Goal: Information Seeking & Learning: Understand process/instructions

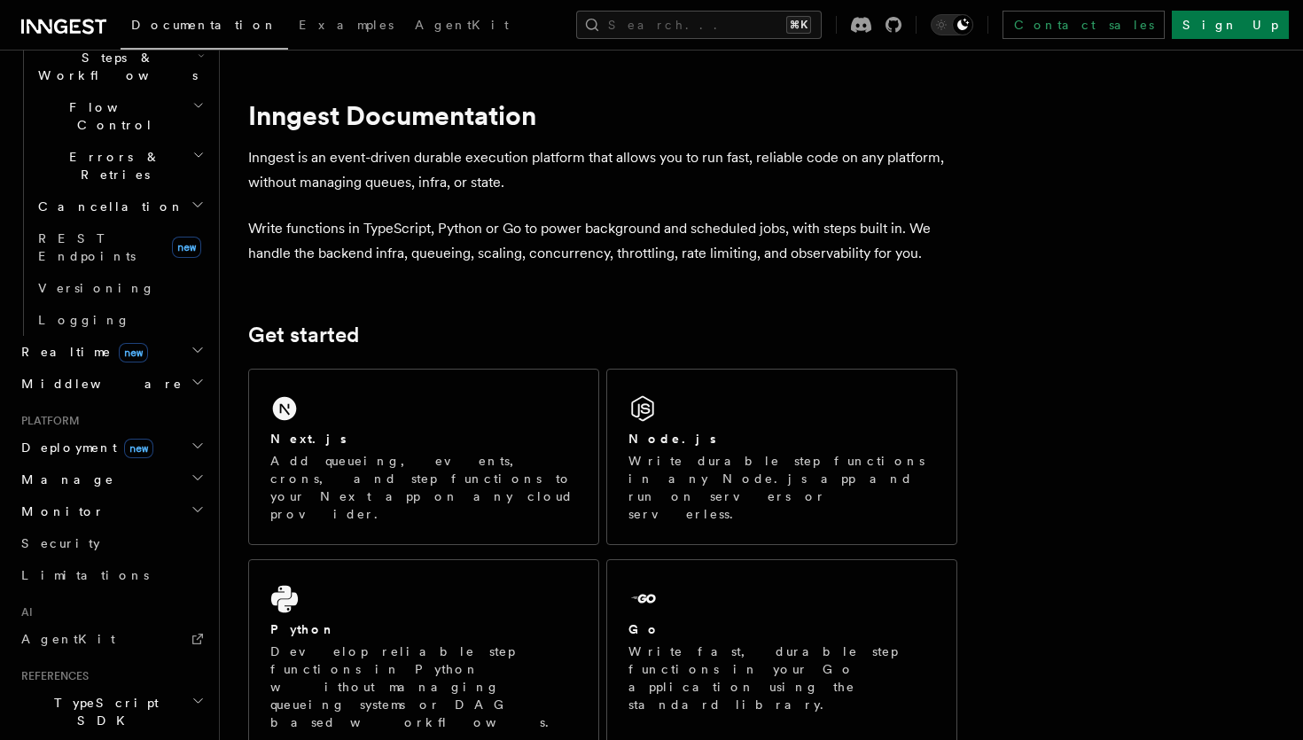
scroll to position [604, 0]
click at [106, 627] on link "AgentKit" at bounding box center [111, 643] width 194 height 32
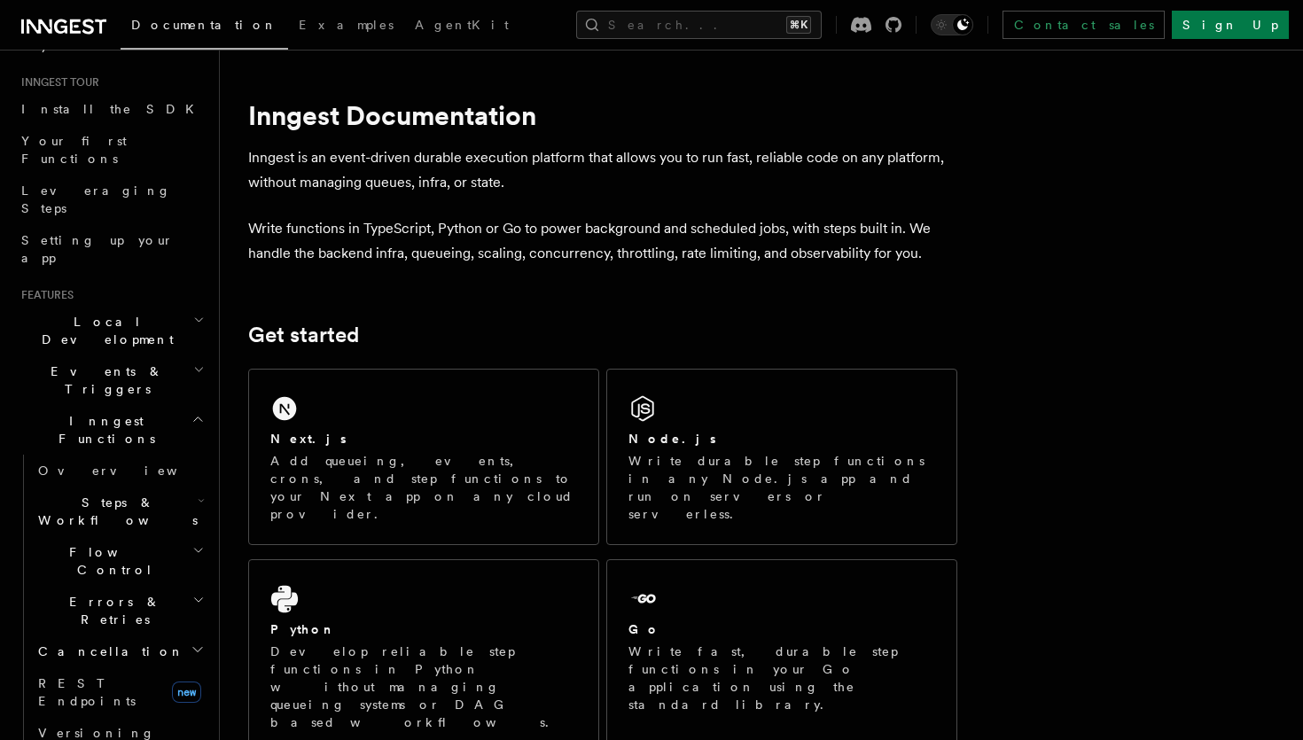
scroll to position [120, 0]
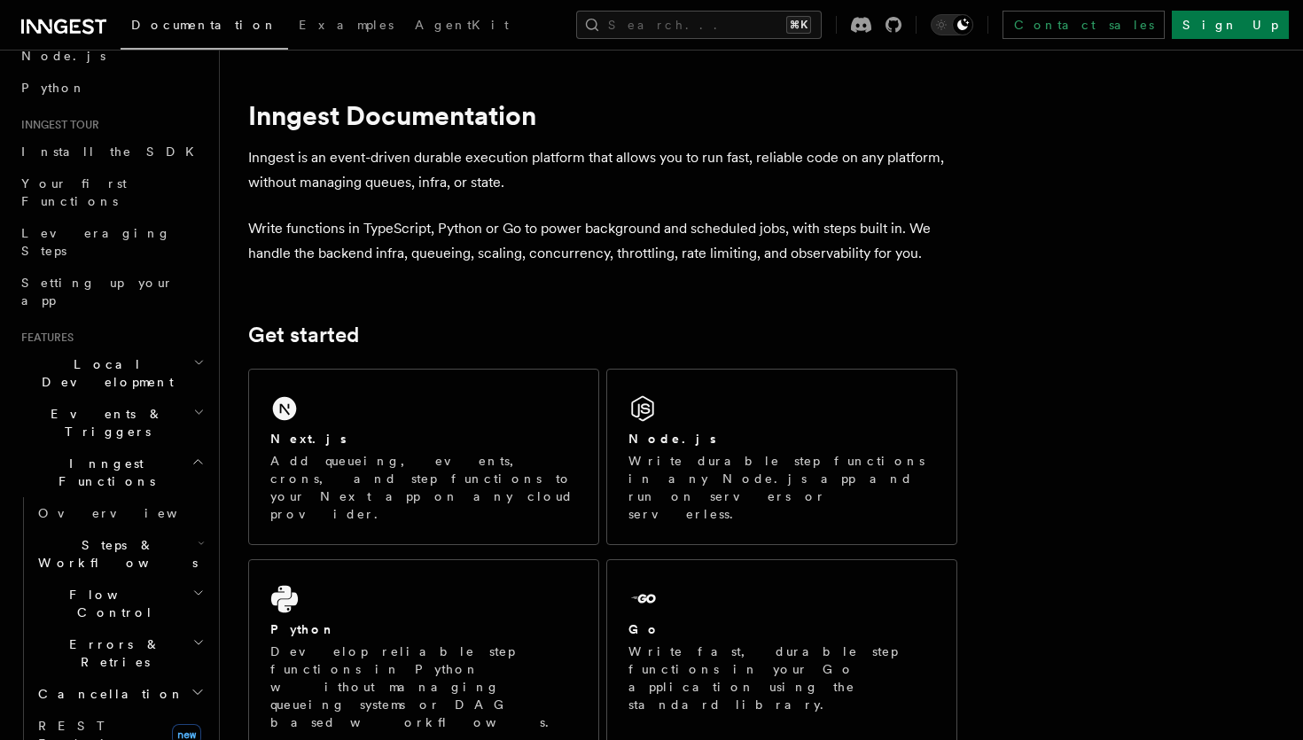
click at [194, 455] on icon "button" at bounding box center [197, 462] width 13 height 14
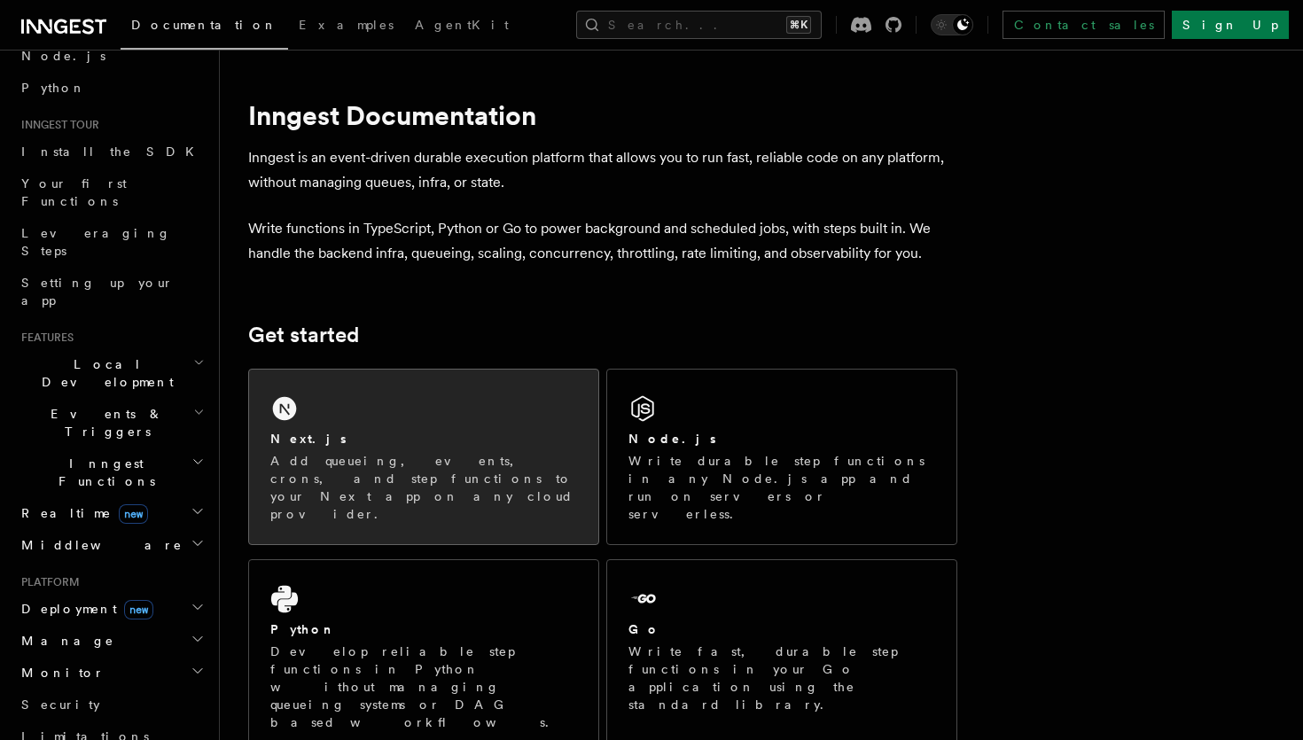
click at [402, 486] on p "Add queueing, events, crons, and step functions to your Next app on any cloud p…" at bounding box center [423, 487] width 307 height 71
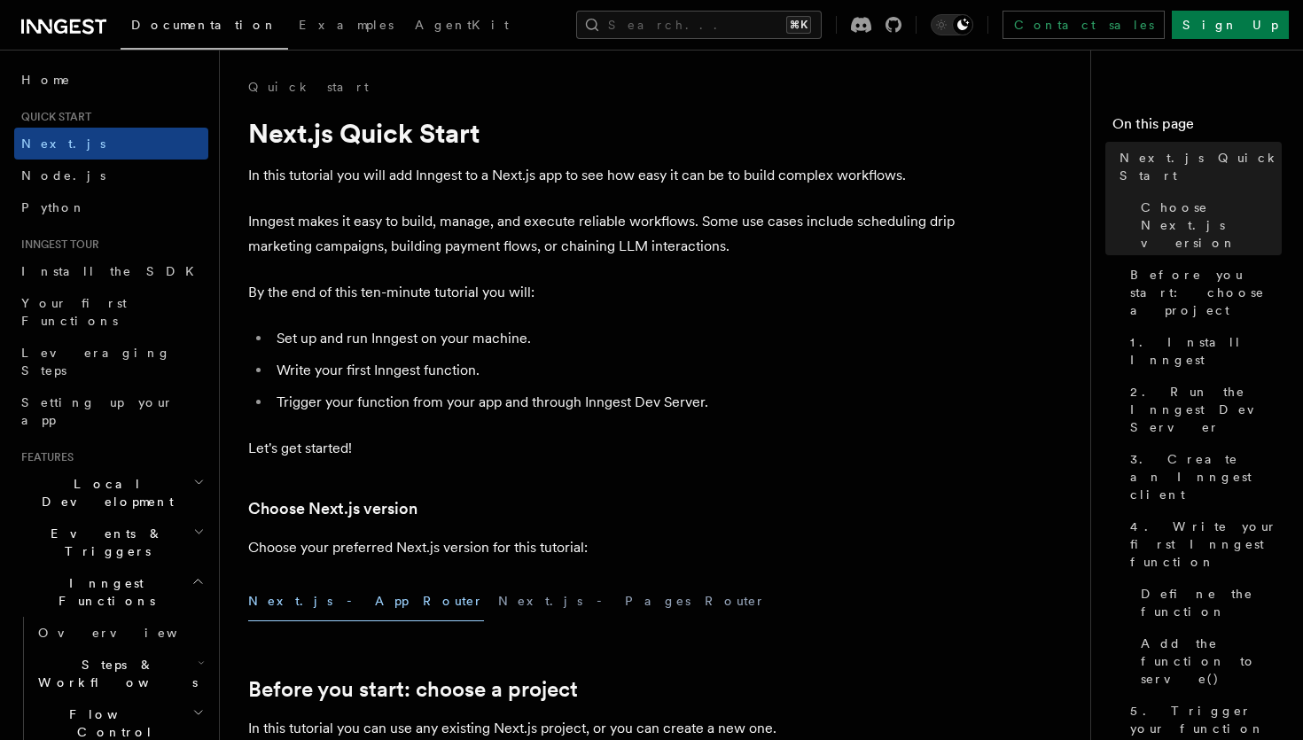
scroll to position [6, 0]
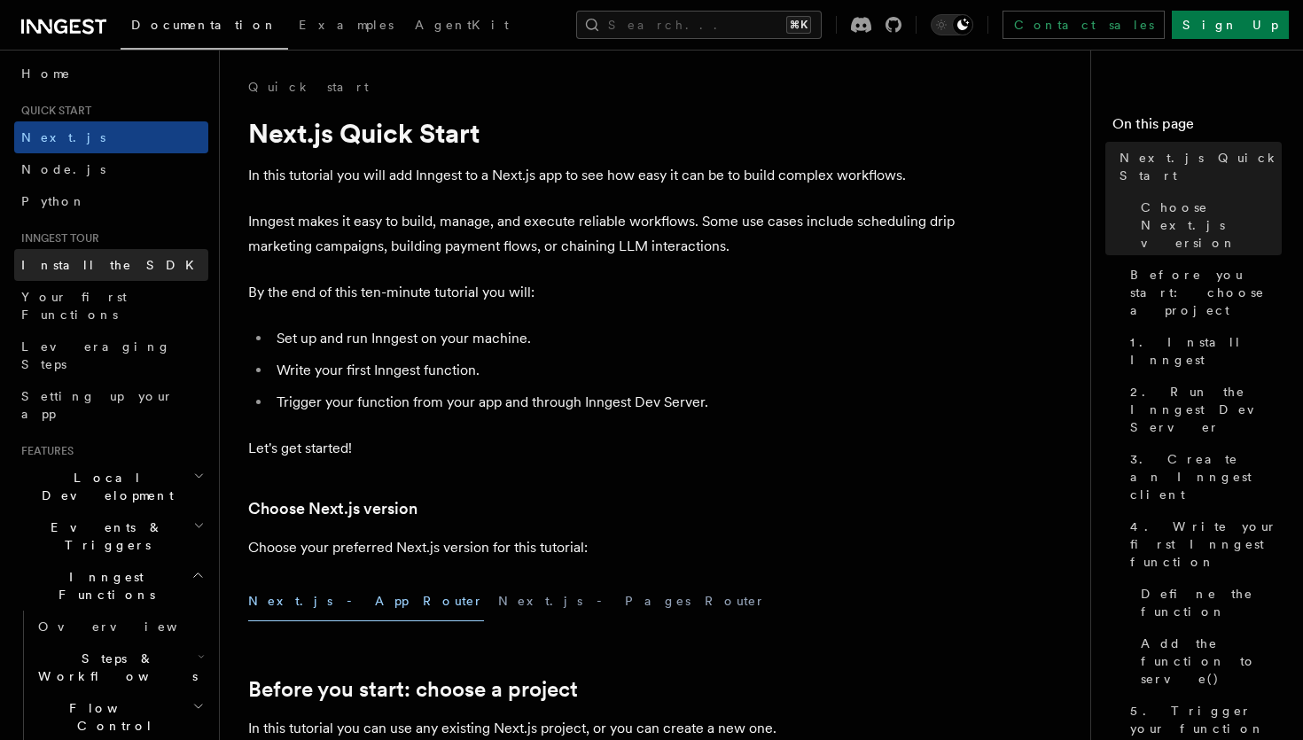
click at [96, 271] on span "Install the SDK" at bounding box center [112, 265] width 183 height 14
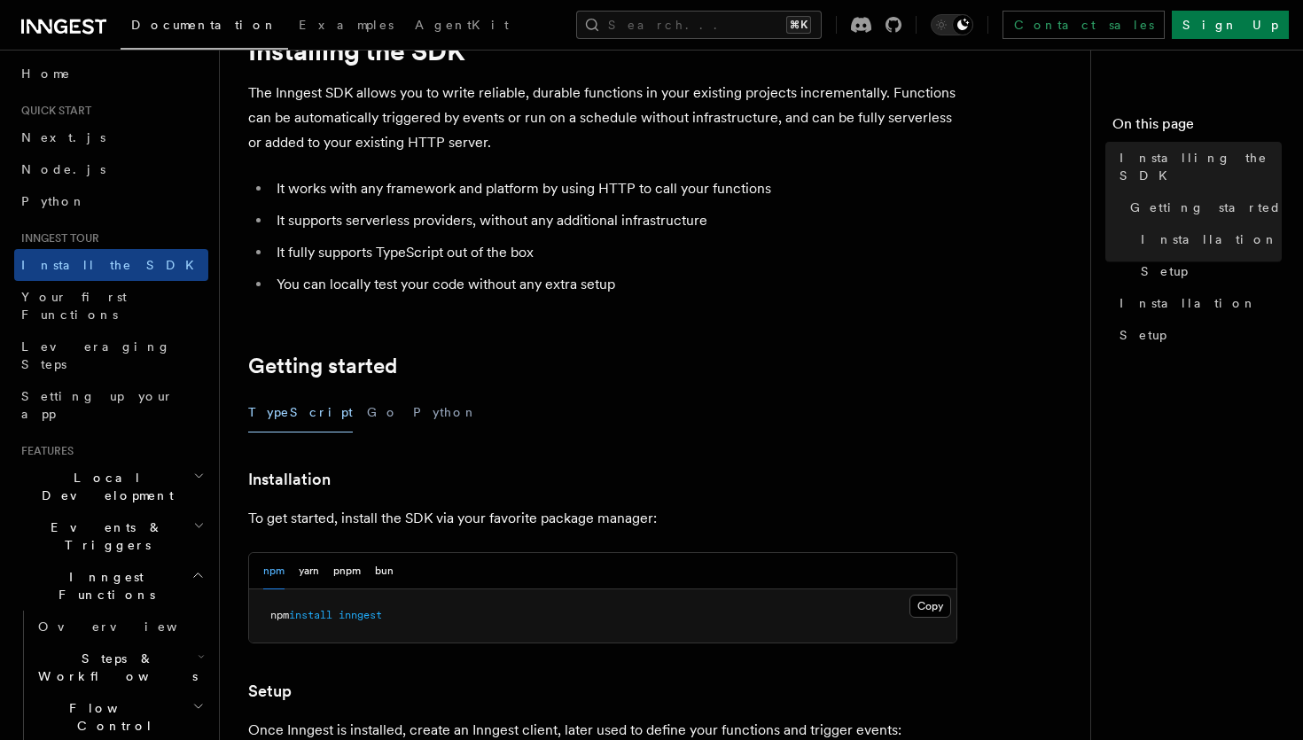
scroll to position [91, 0]
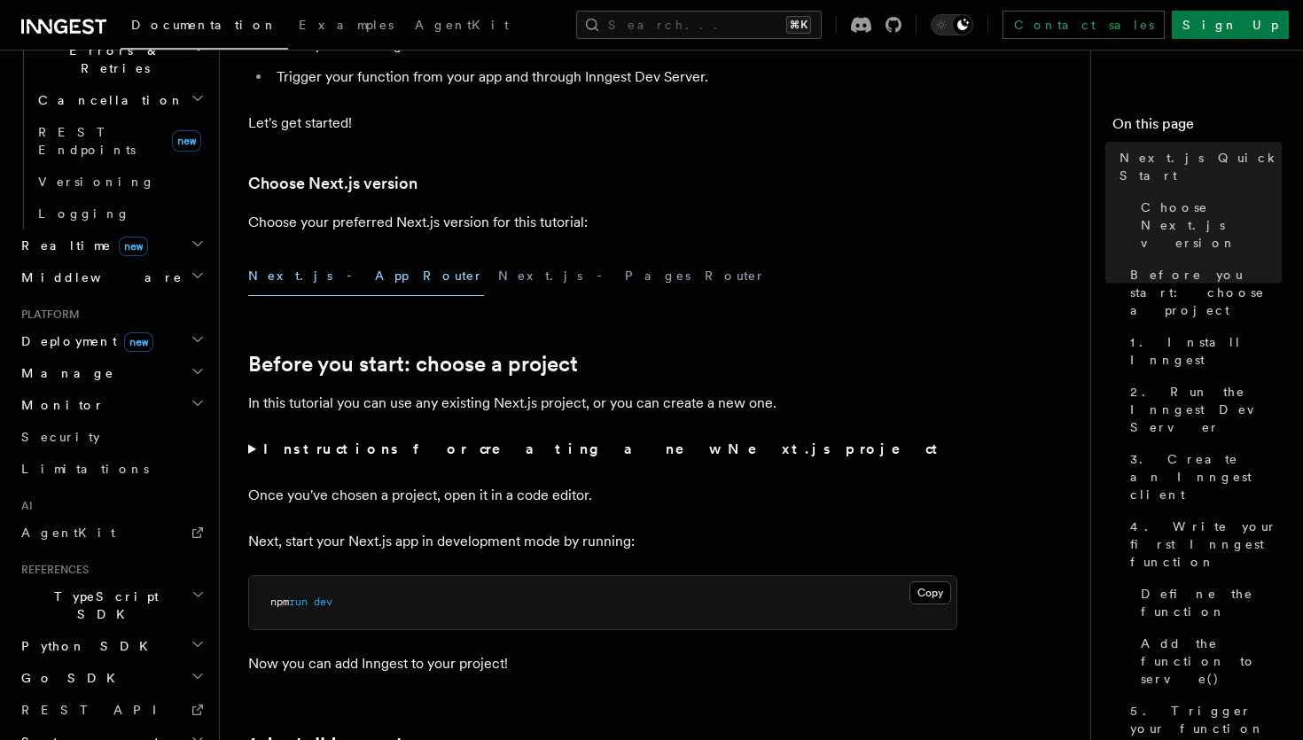
scroll to position [699, 0]
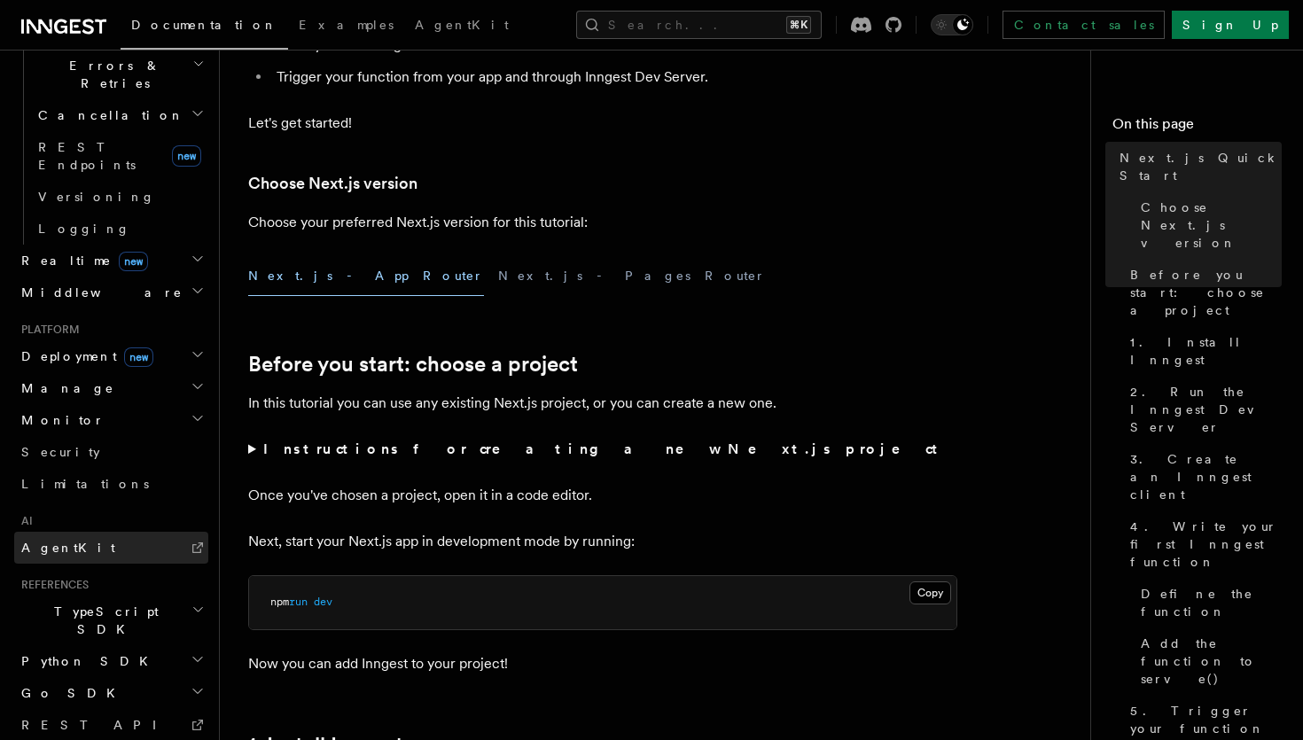
click at [55, 541] on span "AgentKit" at bounding box center [68, 548] width 94 height 14
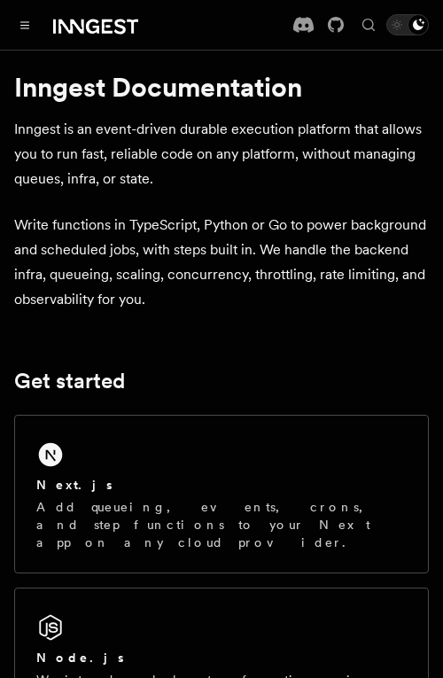
scroll to position [22, 0]
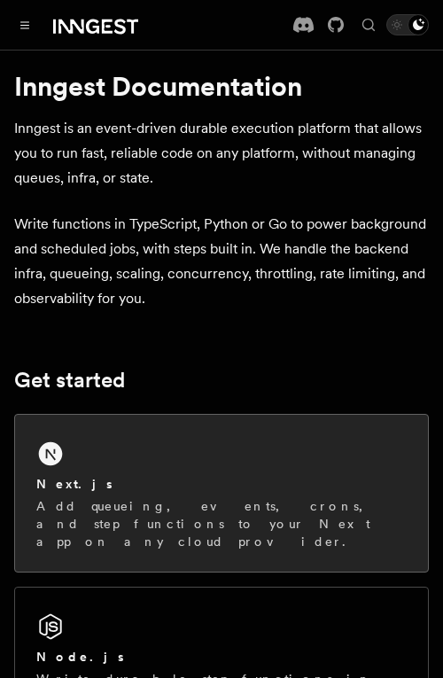
click at [90, 461] on div "Next.js Add queueing, events, crons, and step functions to your Next app on any…" at bounding box center [221, 493] width 413 height 157
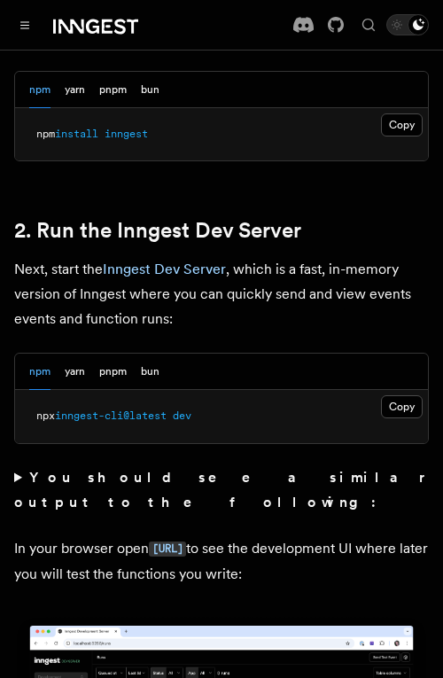
scroll to position [1258, 0]
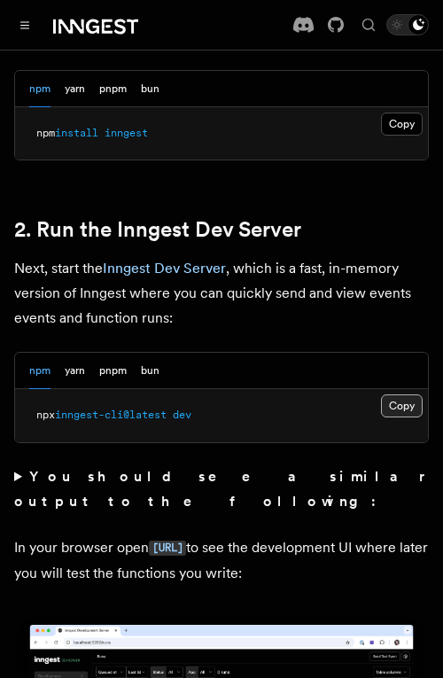
click at [413, 394] on button "Copy Copied" at bounding box center [402, 405] width 42 height 23
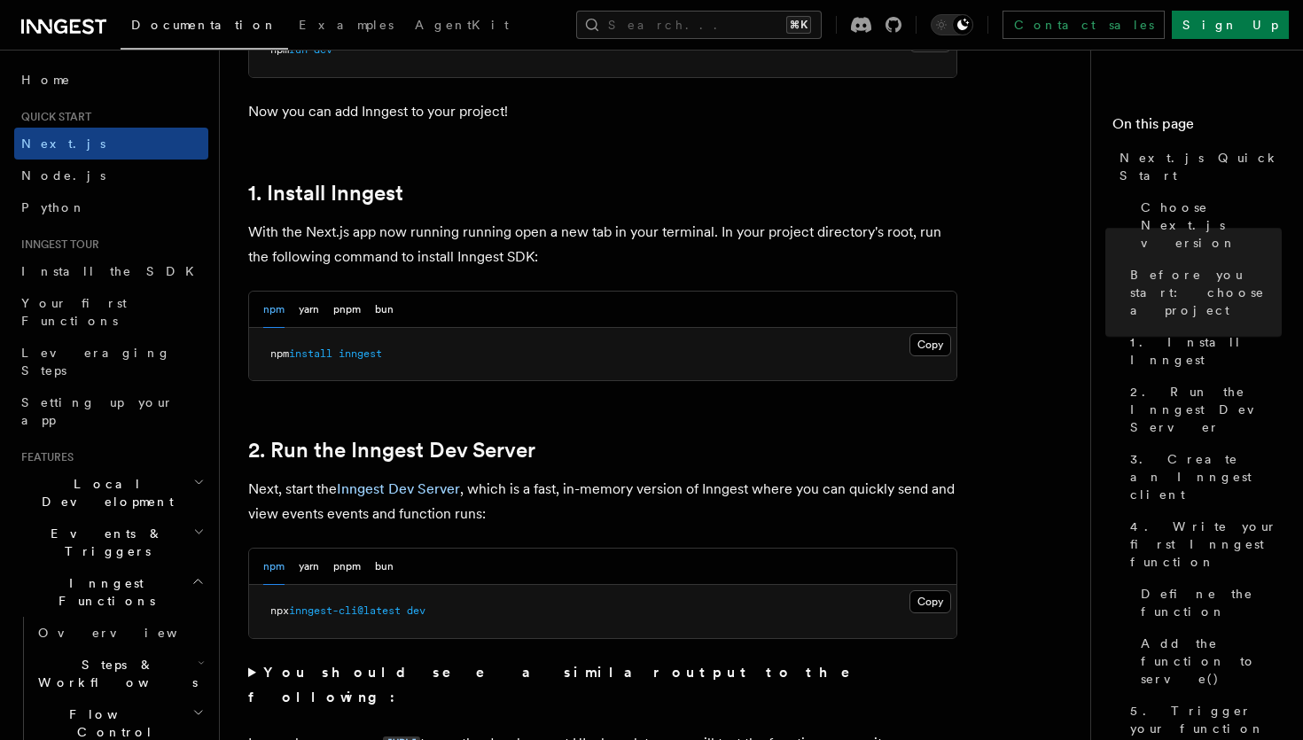
scroll to position [1089, 0]
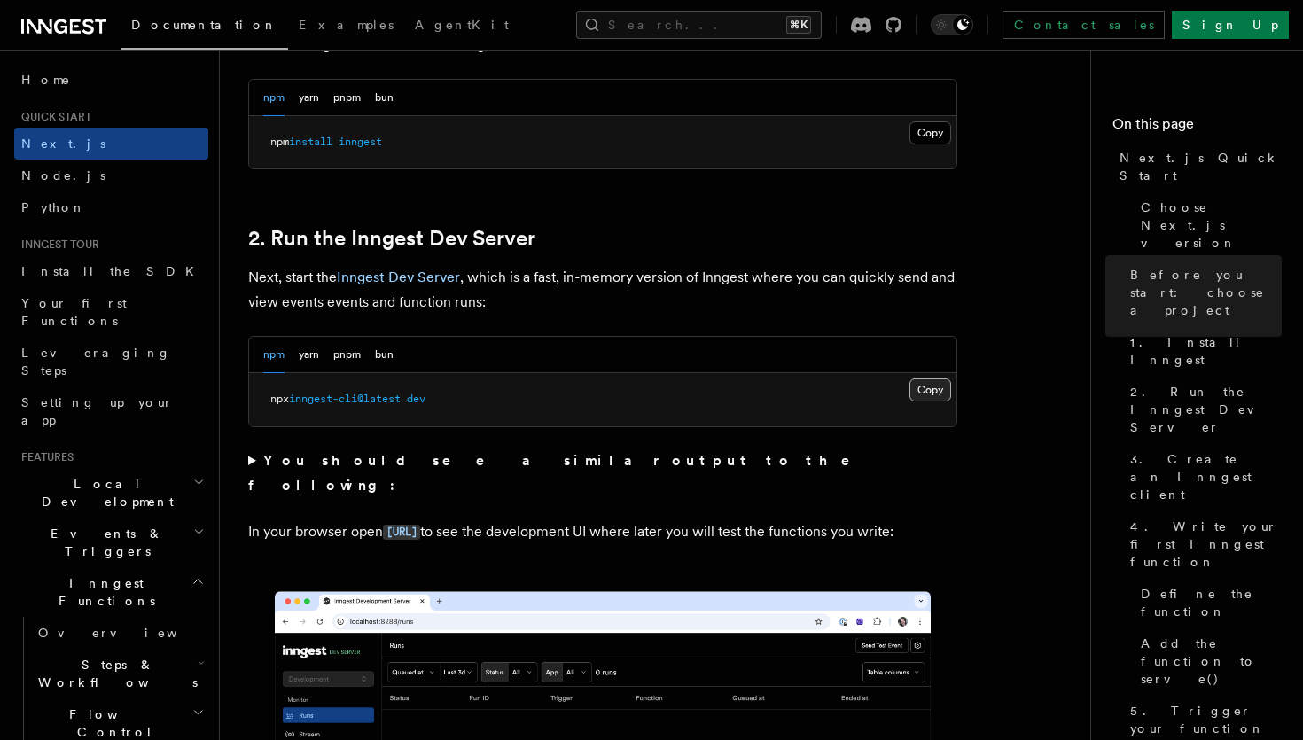
click at [924, 395] on button "Copy Copied" at bounding box center [930, 390] width 42 height 23
click at [932, 391] on button "Copy Copied" at bounding box center [930, 390] width 42 height 23
